Goal: Share content

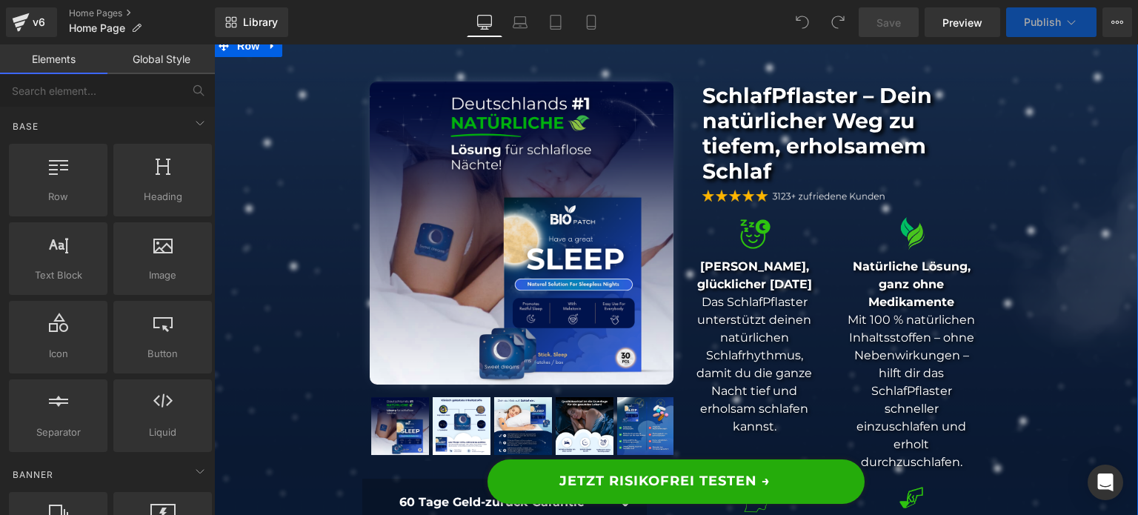
scroll to position [145, 0]
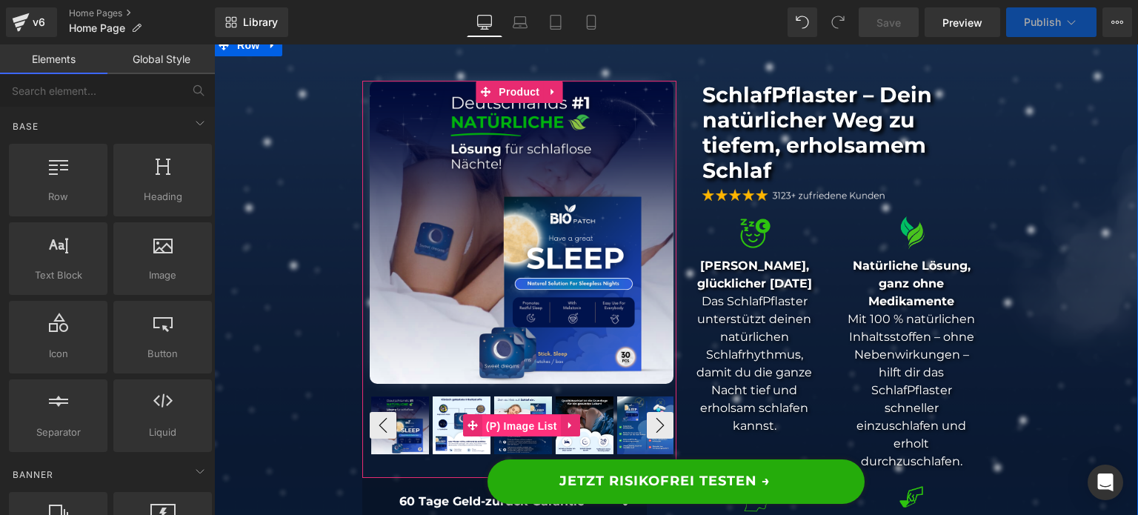
click at [501, 421] on span "(P) Image List" at bounding box center [521, 426] width 79 height 22
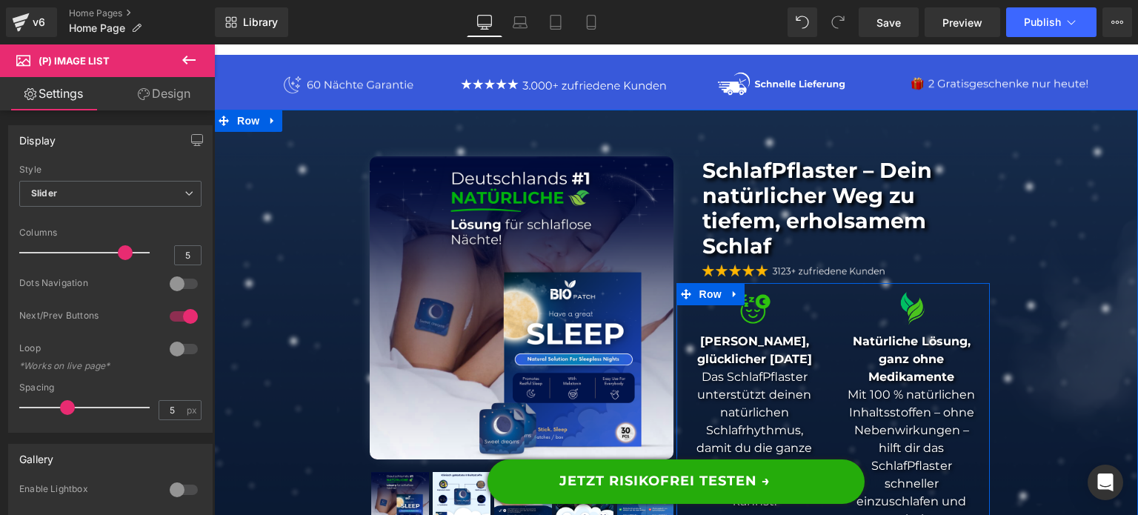
scroll to position [62, 0]
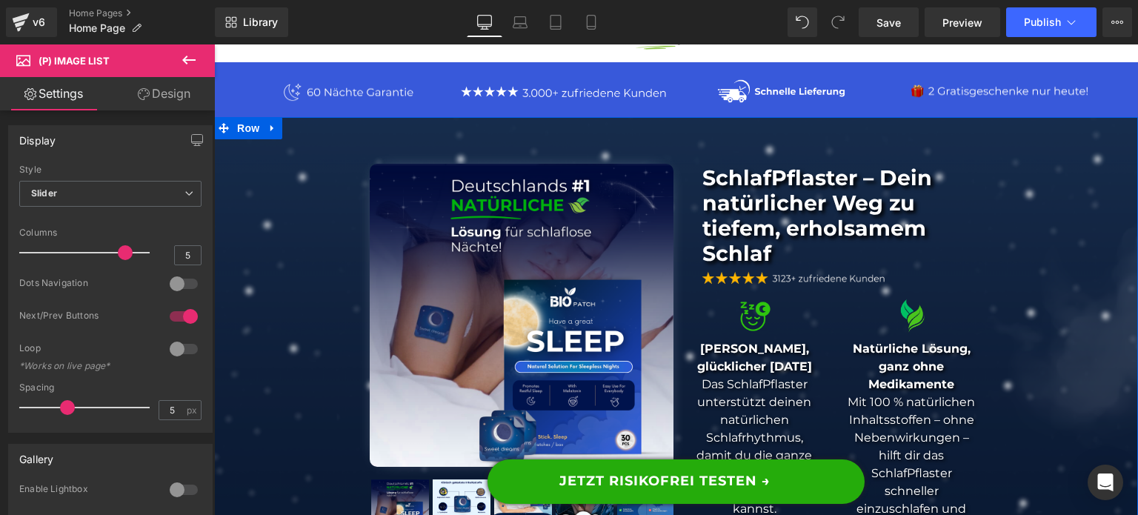
click at [555, 264] on img at bounding box center [522, 316] width 304 height 304
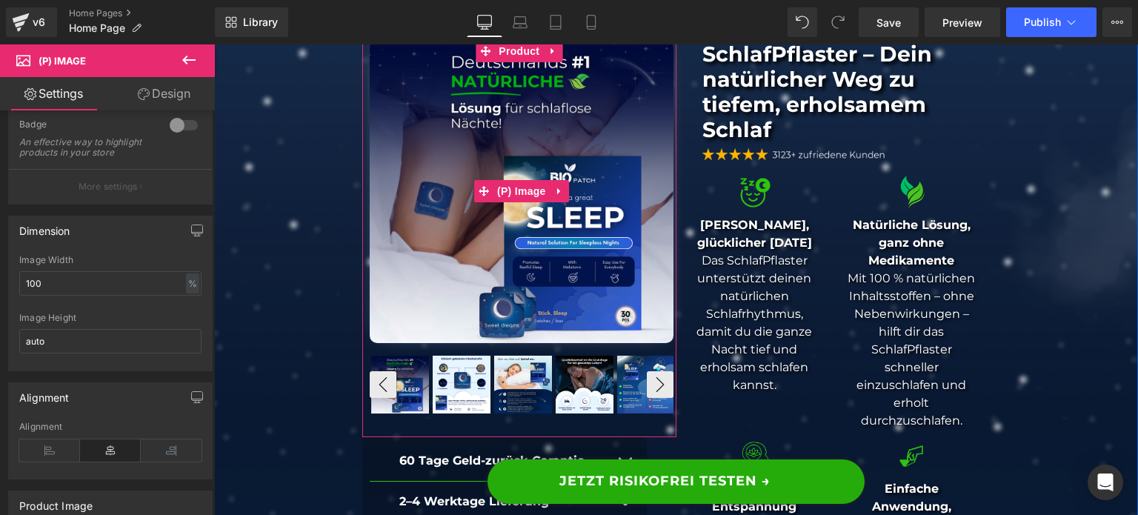
scroll to position [187, 0]
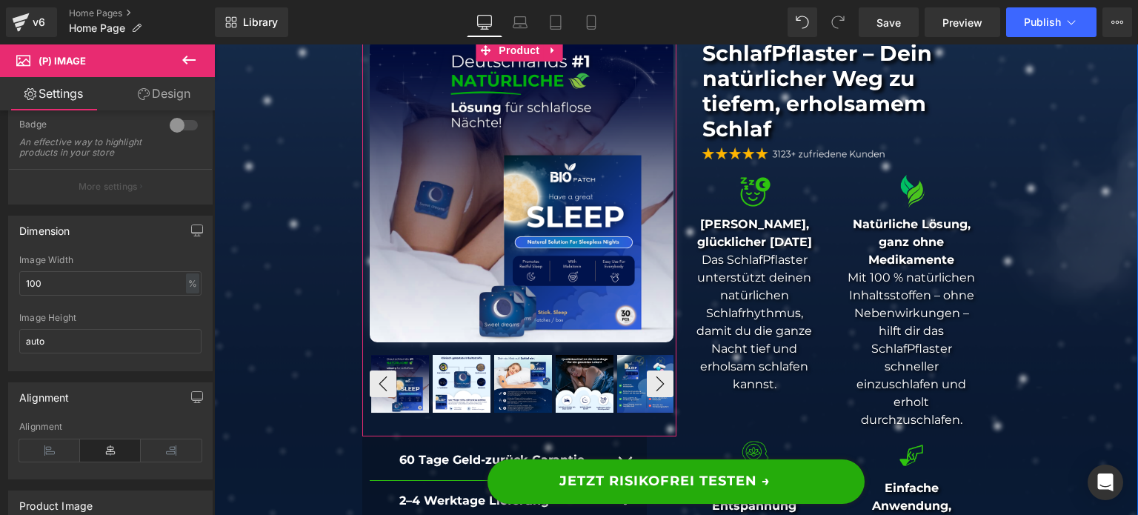
click at [474, 405] on img at bounding box center [462, 384] width 58 height 58
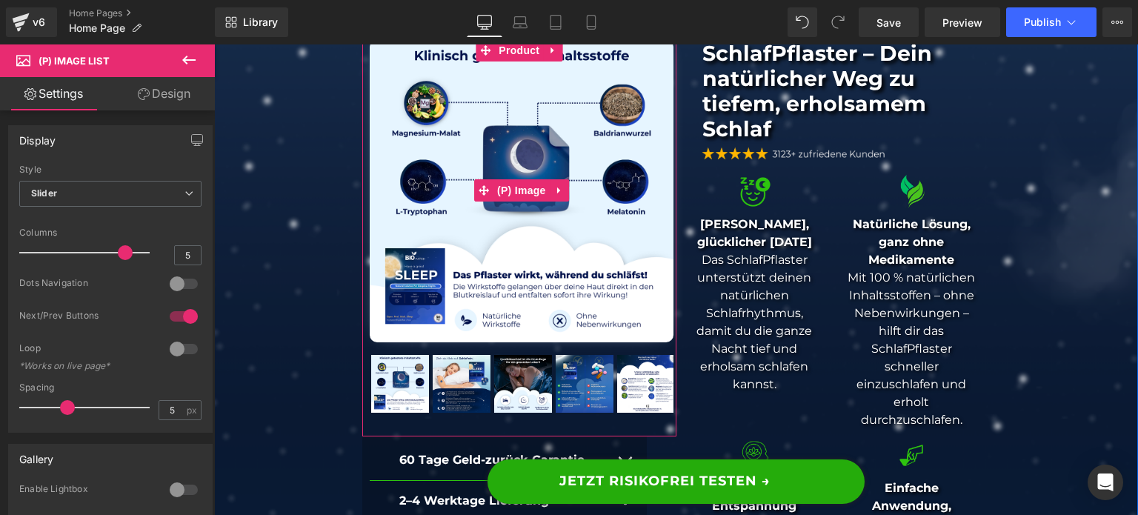
click at [532, 219] on img at bounding box center [522, 191] width 304 height 304
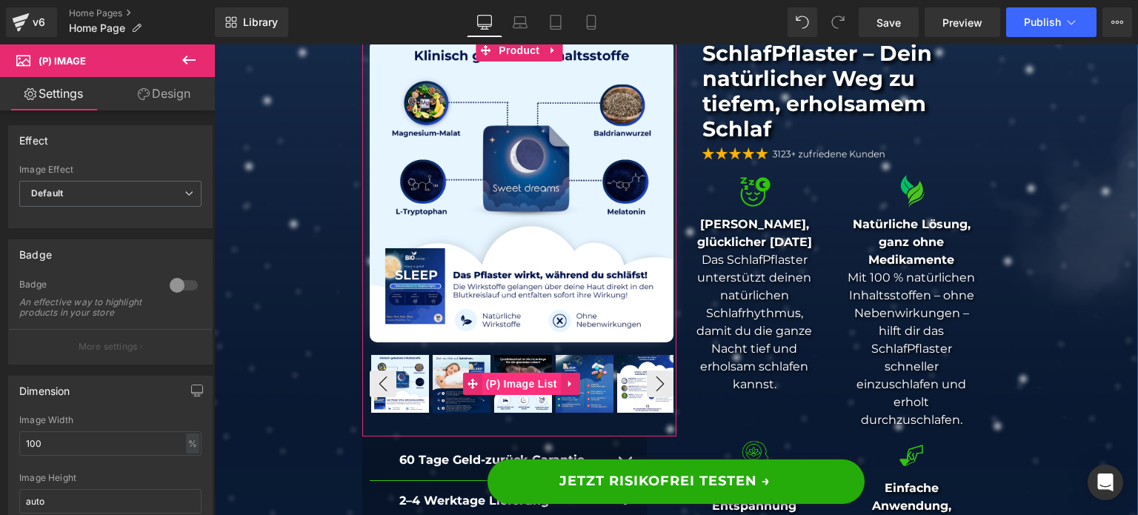
click at [548, 379] on span "(P) Image List" at bounding box center [521, 384] width 79 height 22
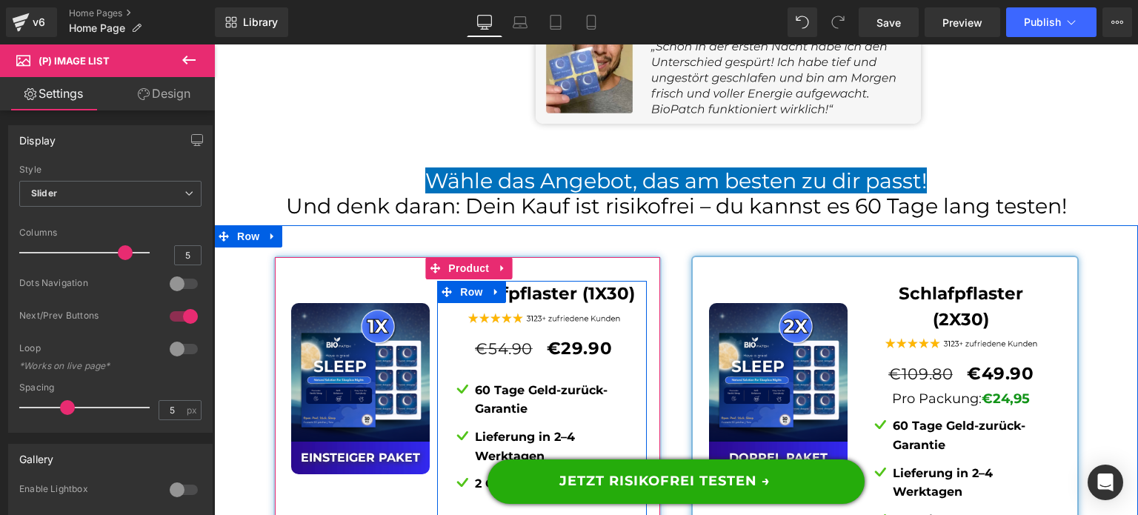
scroll to position [11120, 0]
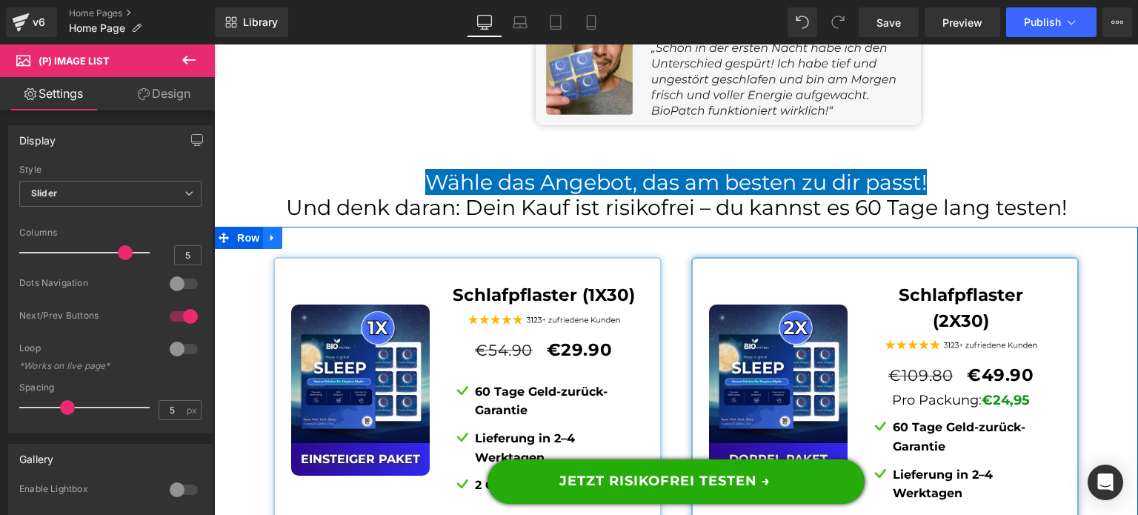
click at [268, 233] on icon at bounding box center [273, 238] width 10 height 11
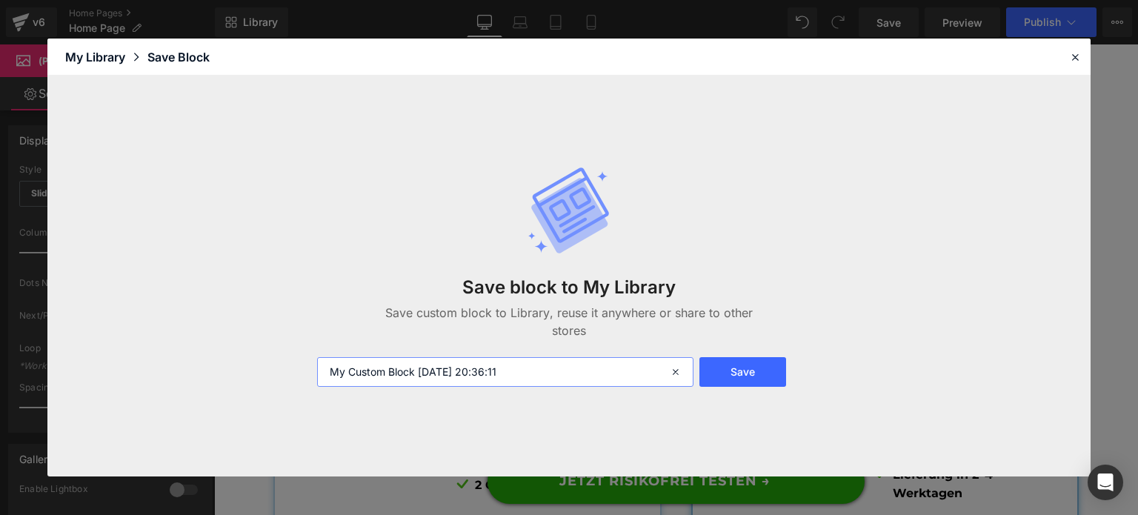
click at [507, 375] on input "My Custom Block [DATE] 20:36:11" at bounding box center [505, 372] width 376 height 30
type input "gépes old offer"
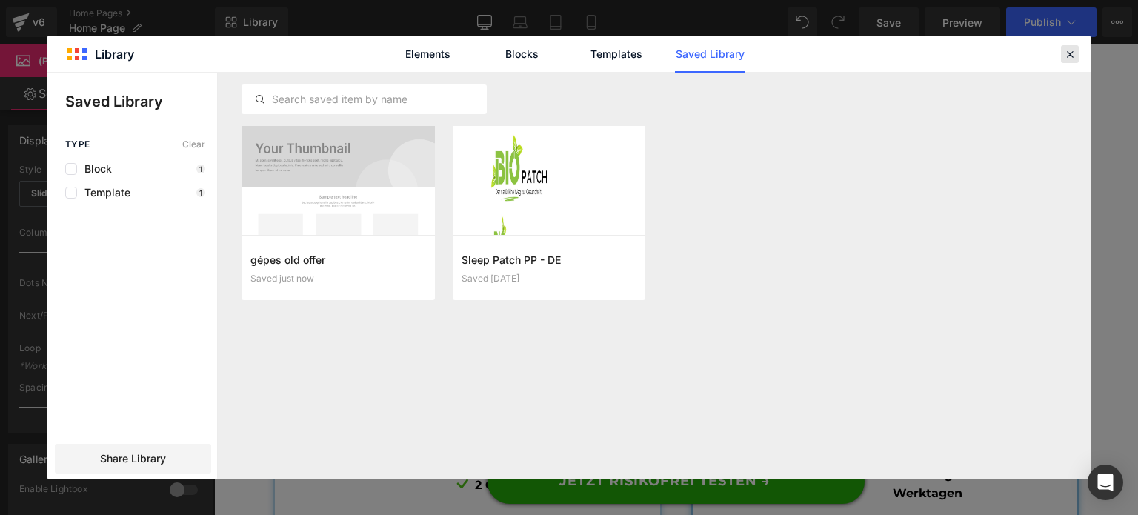
click at [1066, 50] on icon at bounding box center [1070, 53] width 13 height 13
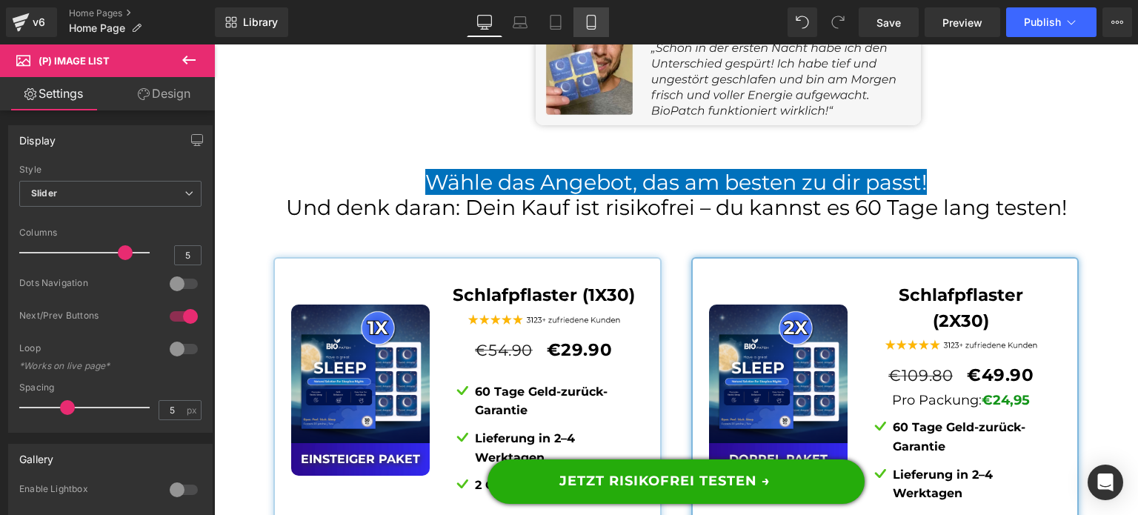
click at [588, 30] on link "Mobile" at bounding box center [592, 22] width 36 height 30
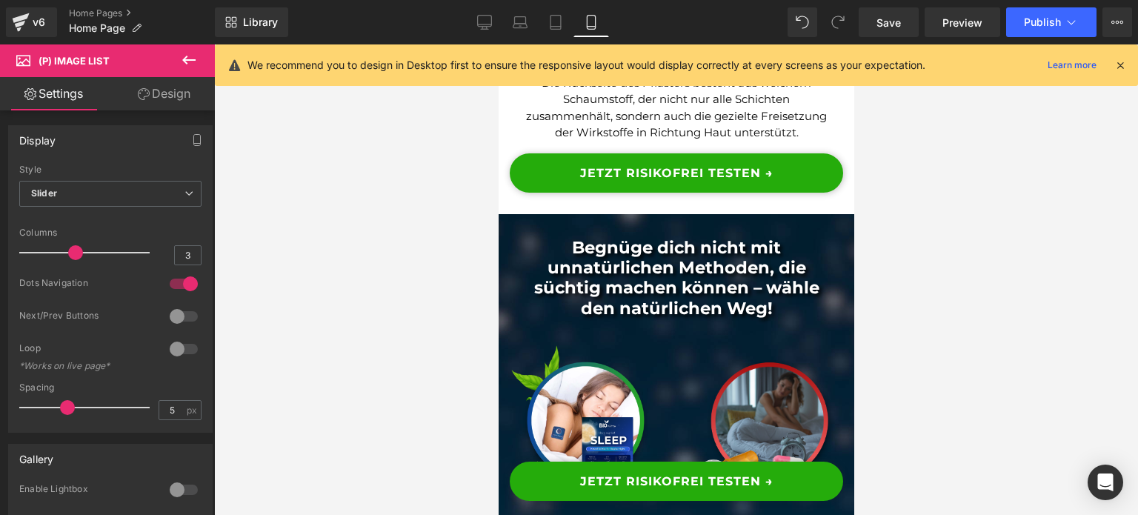
scroll to position [0, 0]
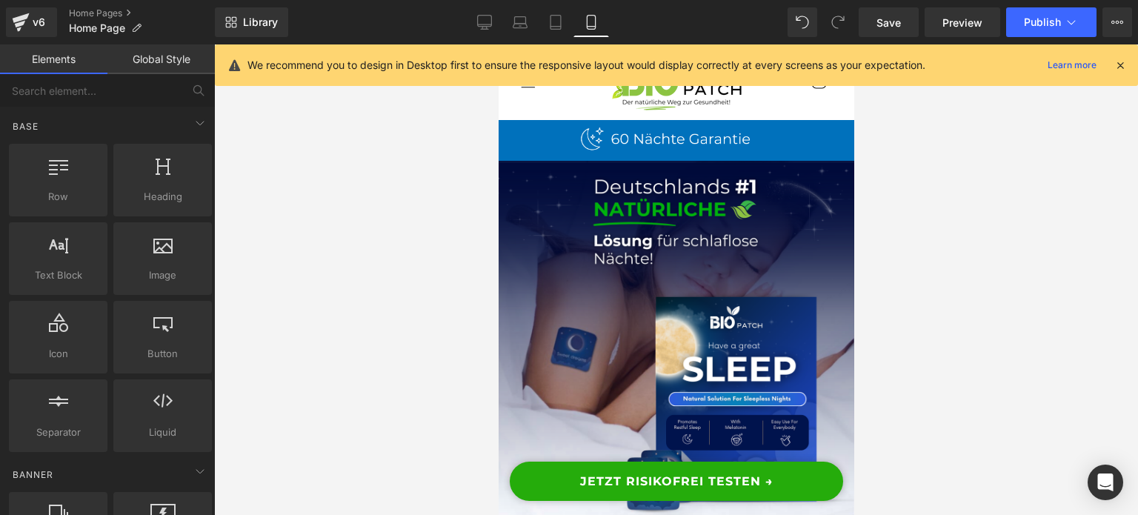
click at [855, 160] on div at bounding box center [676, 279] width 924 height 471
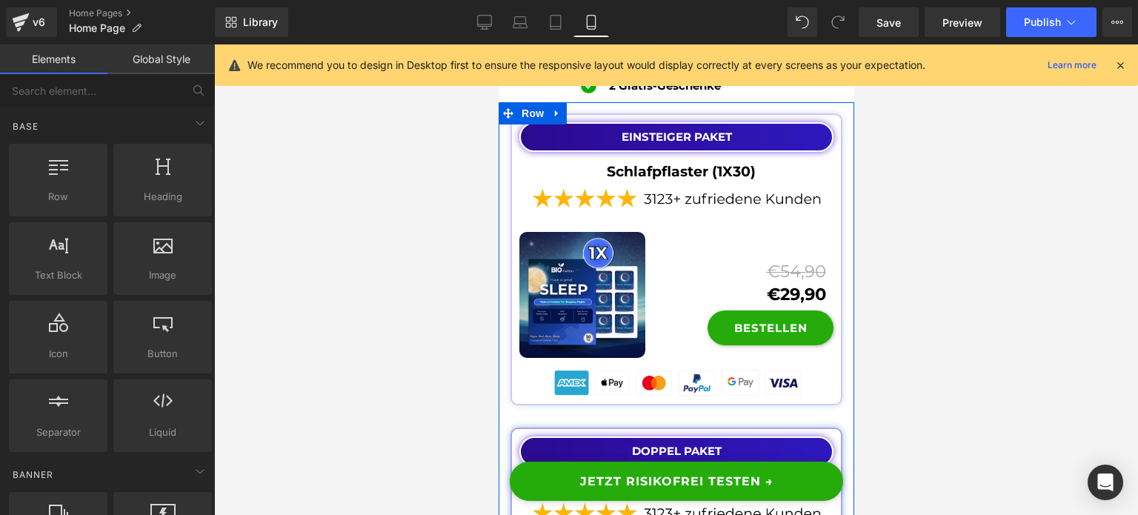
scroll to position [15644, 0]
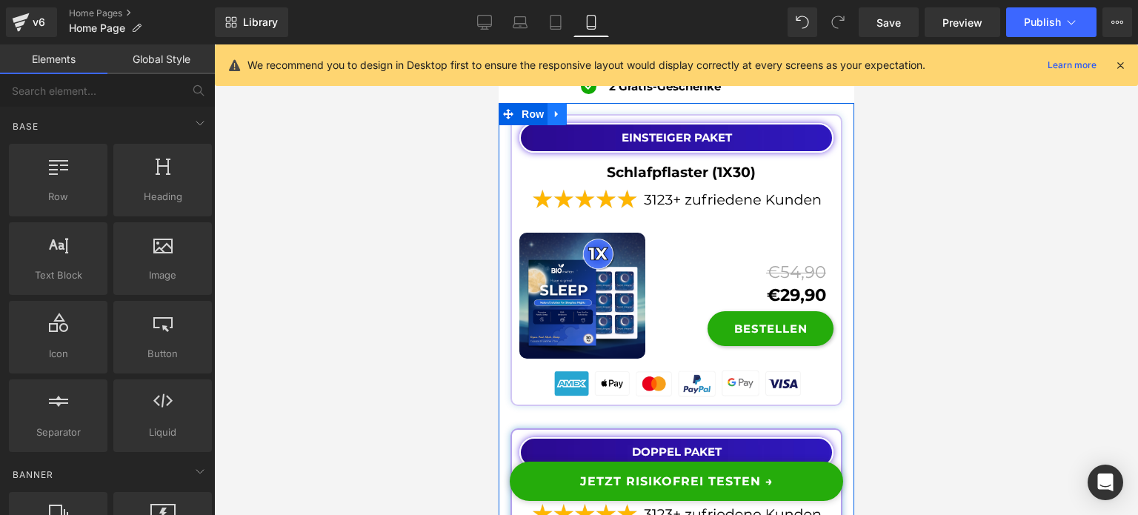
click at [552, 119] on icon at bounding box center [556, 113] width 10 height 11
click at [555, 119] on icon at bounding box center [556, 113] width 10 height 11
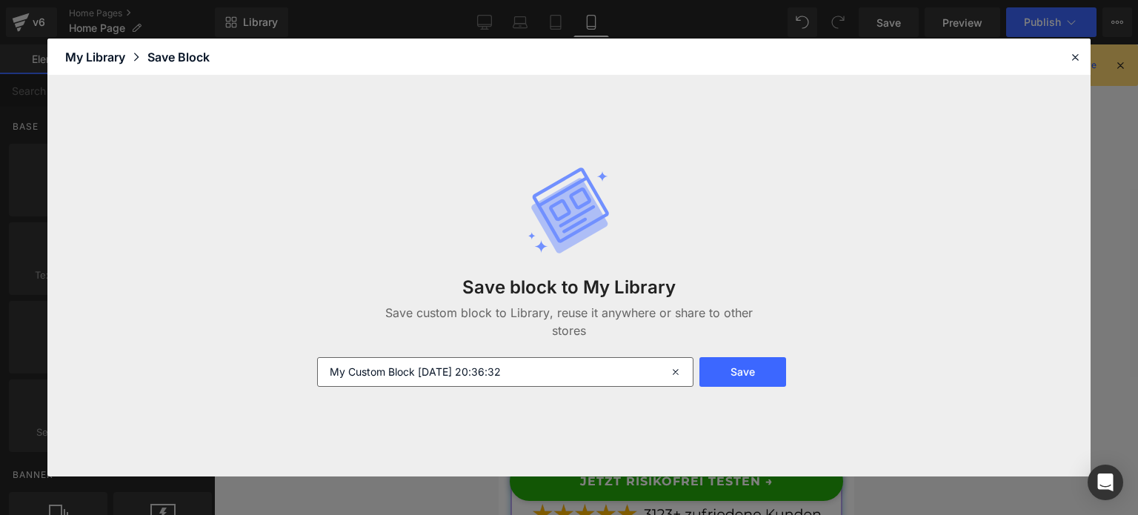
click at [587, 358] on input "My Custom Block [DATE] 20:36:32" at bounding box center [505, 372] width 376 height 30
click at [356, 368] on input "gépes old offer" at bounding box center [505, 372] width 376 height 30
type input "telós old offer"
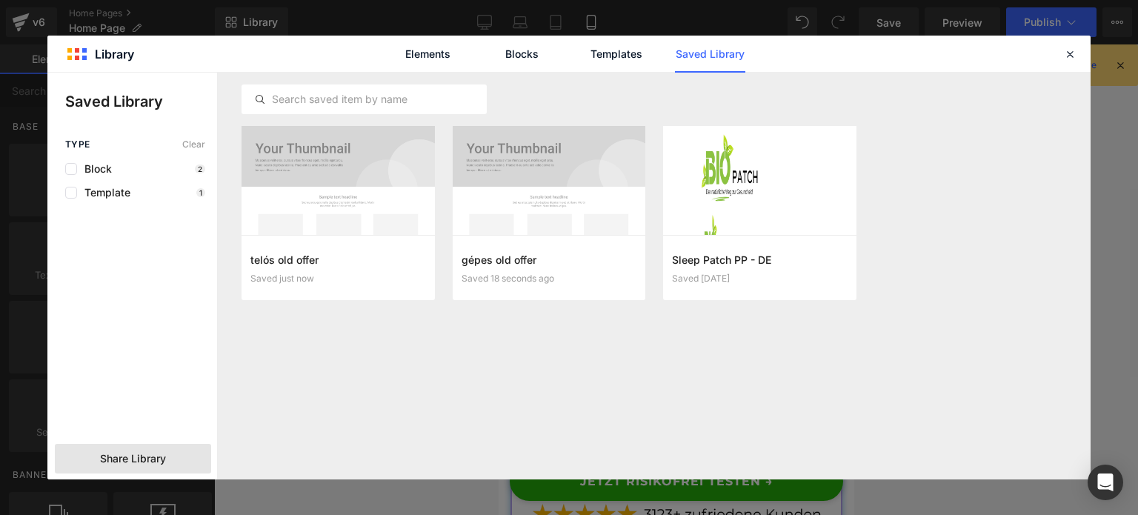
click at [170, 457] on div "Share Library" at bounding box center [133, 459] width 156 height 30
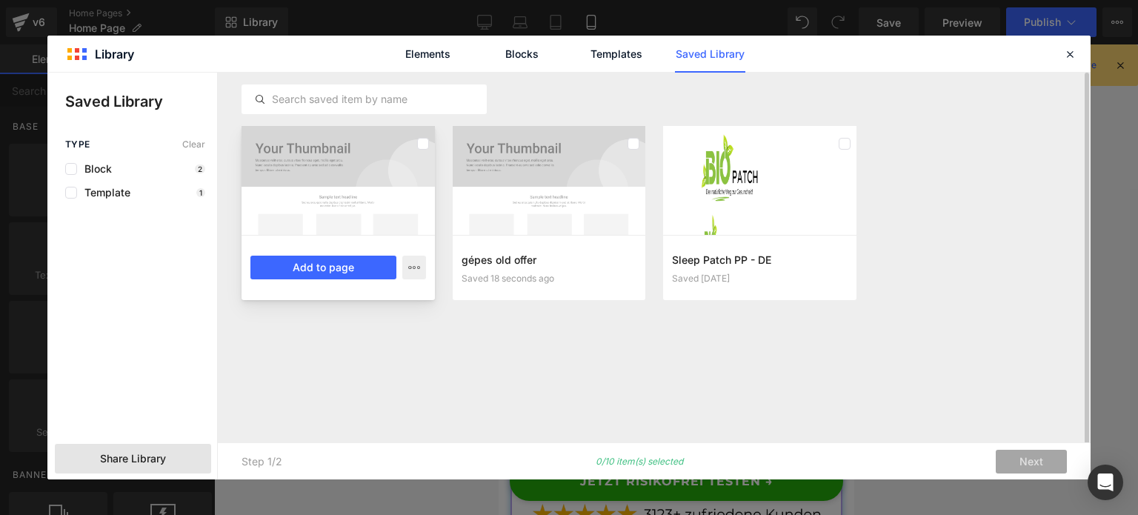
click at [342, 215] on div at bounding box center [338, 180] width 193 height 109
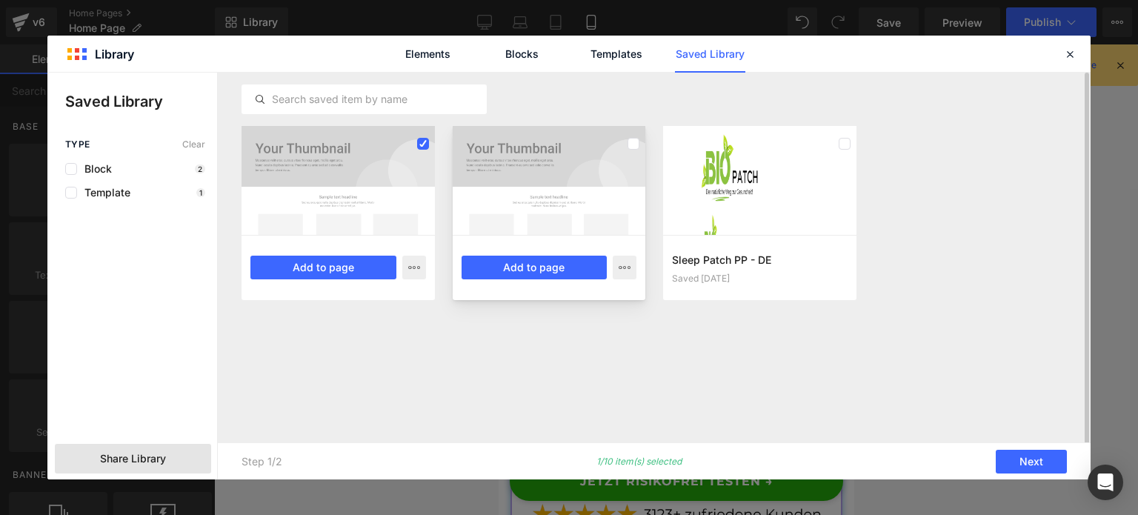
click at [529, 190] on div at bounding box center [549, 180] width 193 height 109
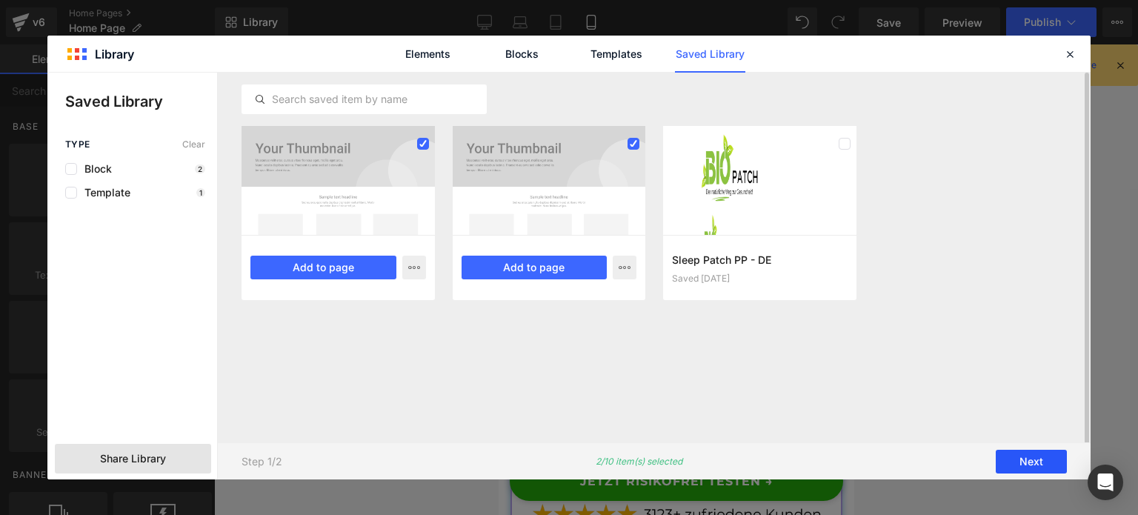
click at [1021, 460] on button "Next" at bounding box center [1031, 462] width 71 height 24
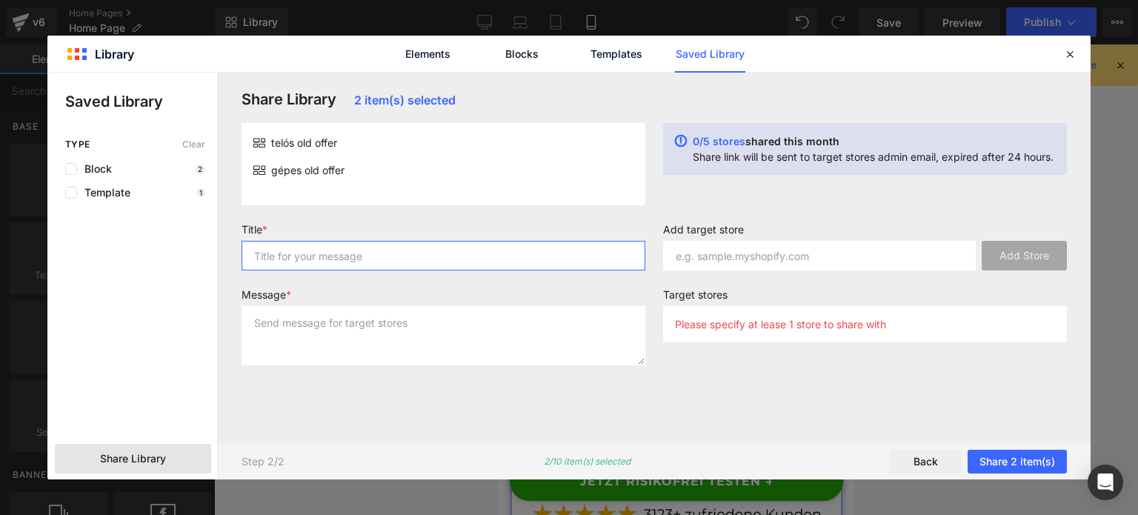
click at [509, 268] on input "text" at bounding box center [444, 256] width 404 height 30
type input "asdasd"
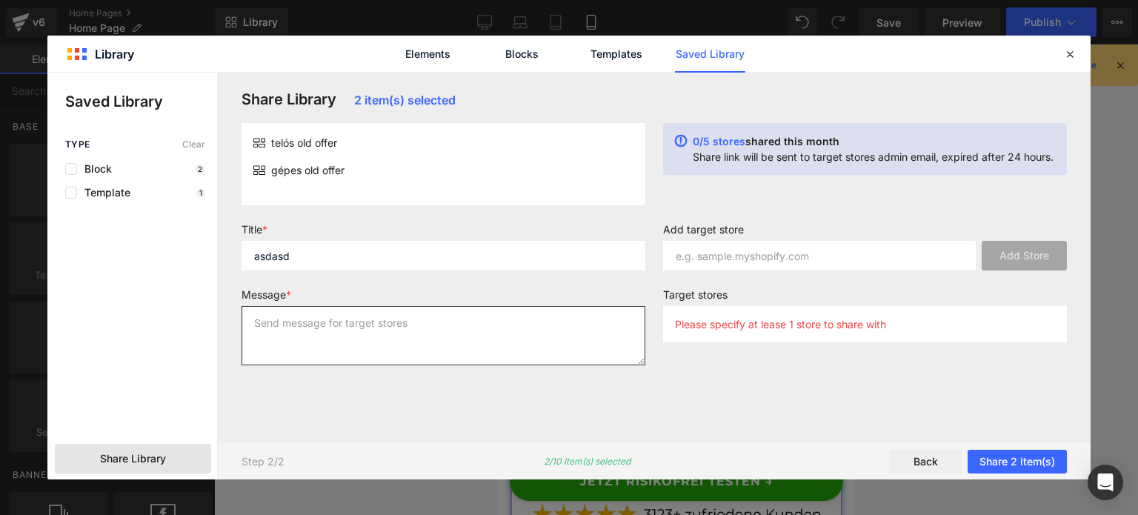
click at [528, 316] on textarea at bounding box center [444, 335] width 404 height 59
type textarea "ad"
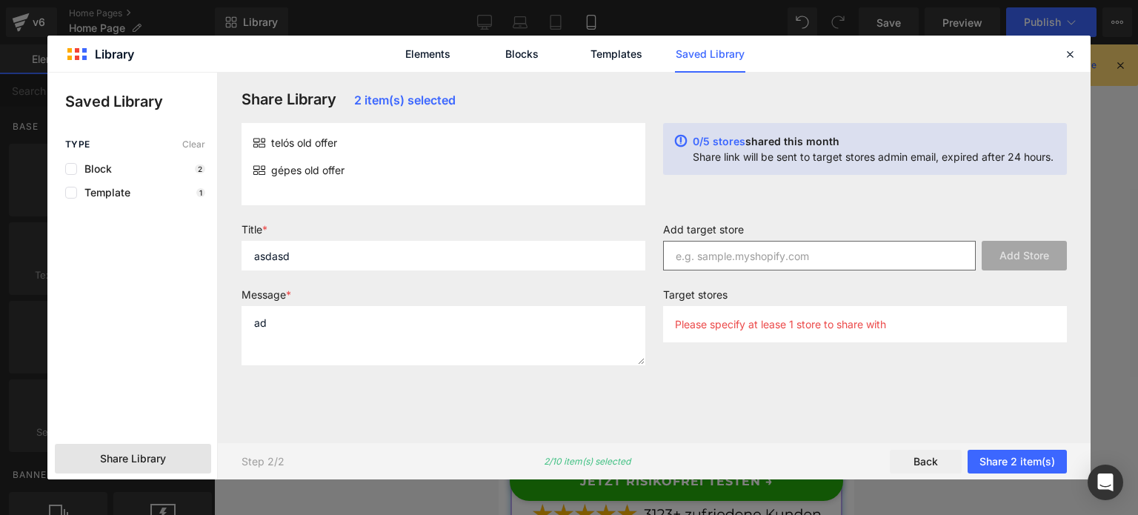
drag, startPoint x: 711, startPoint y: 274, endPoint x: 755, endPoint y: 253, distance: 48.4
click at [755, 253] on div "Add target store Add Store" at bounding box center [865, 252] width 422 height 59
click at [755, 253] on input "text" at bounding box center [819, 256] width 313 height 30
paste input "[DOMAIN_NAME]"
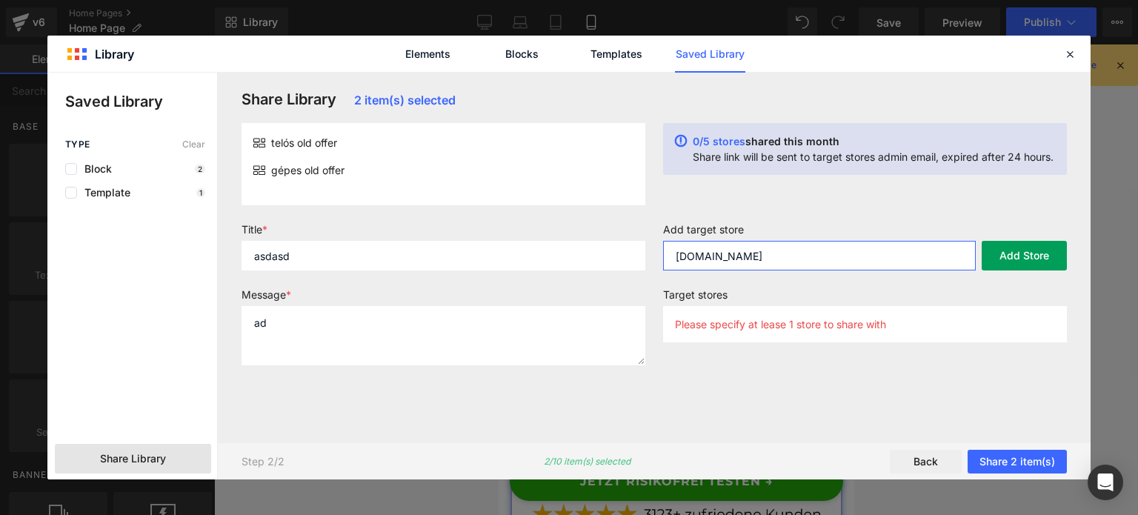
type input "[DOMAIN_NAME]"
click at [1006, 259] on button "Add Store" at bounding box center [1024, 256] width 85 height 30
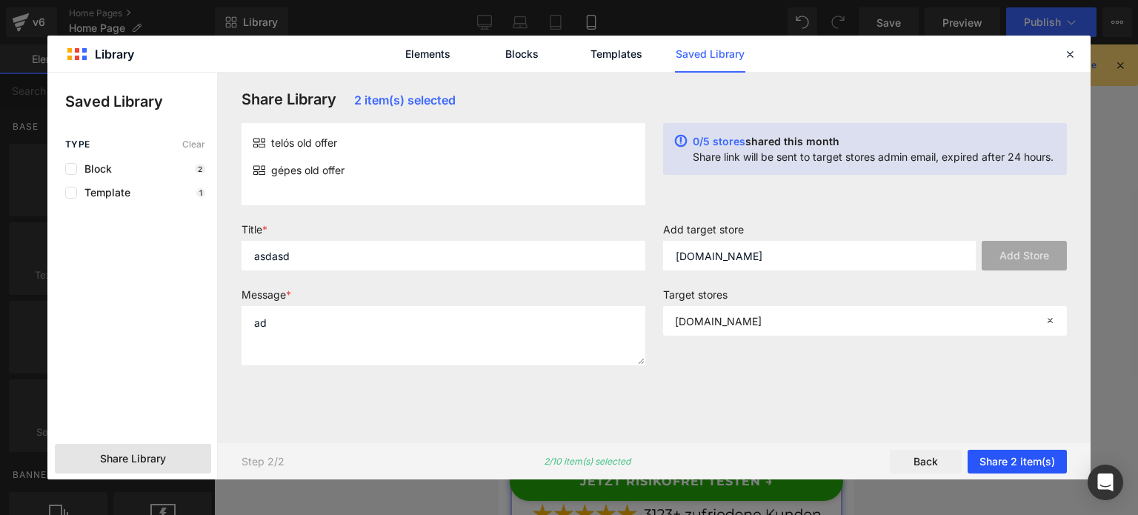
click at [1003, 457] on button "Share 2 item(s)" at bounding box center [1017, 462] width 99 height 24
